Goal: Navigation & Orientation: Find specific page/section

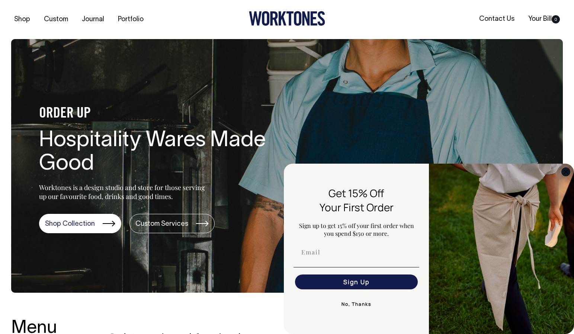
click at [565, 172] on icon "Close dialog" at bounding box center [566, 172] width 4 height 4
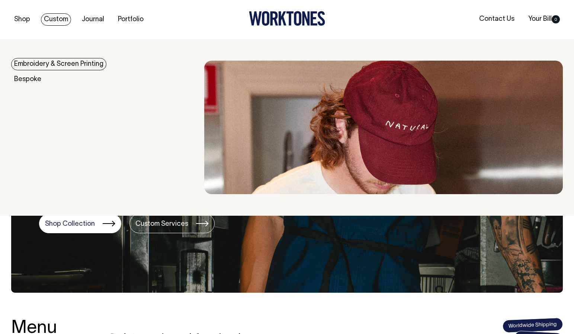
click at [58, 20] on link "Custom" at bounding box center [56, 19] width 30 height 12
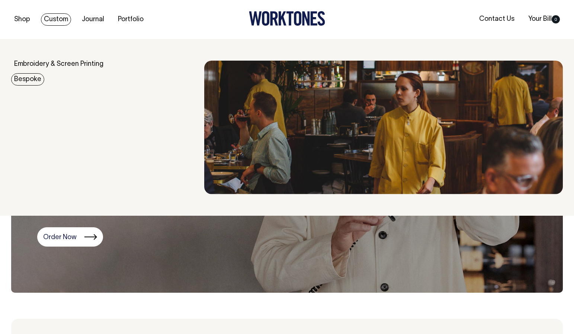
click at [32, 77] on link "Bespoke" at bounding box center [27, 79] width 33 height 12
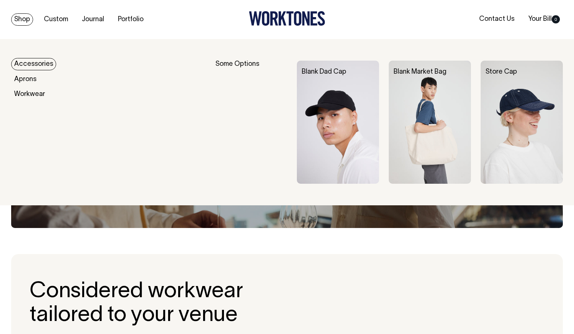
click at [27, 21] on link "Shop" at bounding box center [22, 19] width 22 height 12
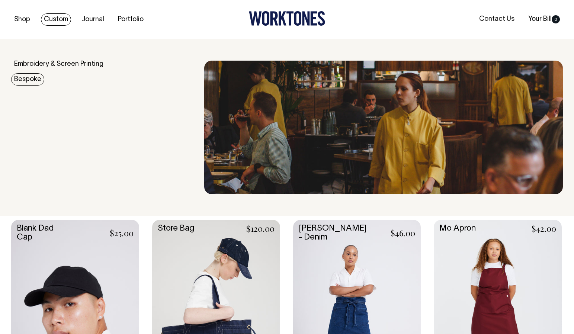
click at [31, 80] on link "Bespoke" at bounding box center [27, 79] width 33 height 12
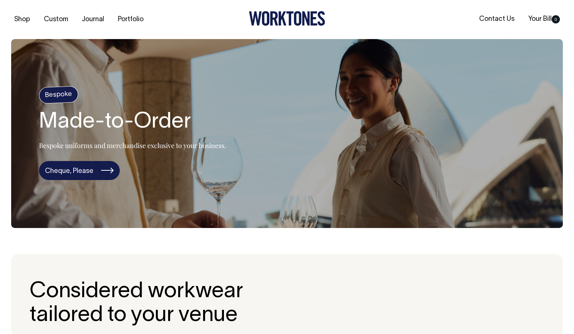
click at [95, 174] on link "Cheque, Please" at bounding box center [79, 170] width 81 height 19
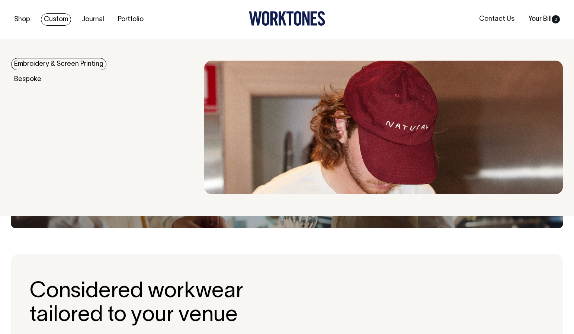
click at [52, 20] on link "Custom" at bounding box center [56, 19] width 30 height 12
